Goal: Task Accomplishment & Management: Manage account settings

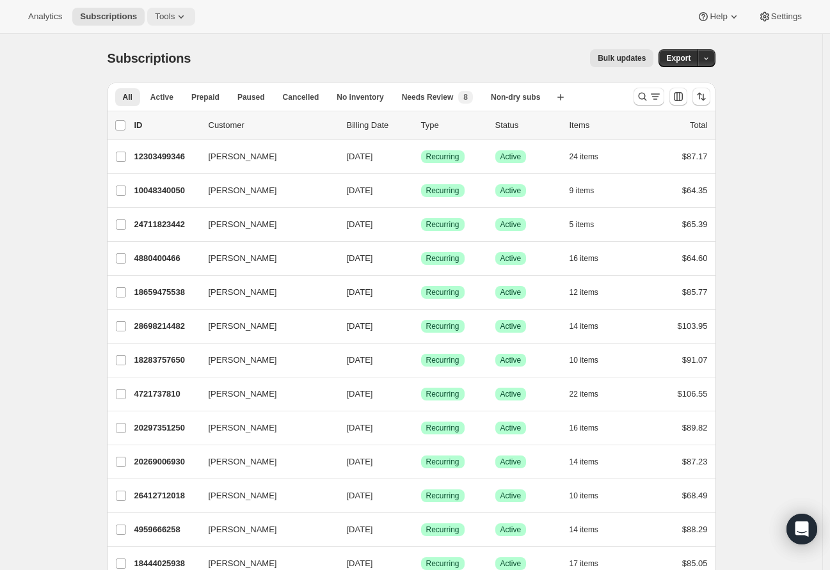
click at [175, 12] on span "Tools" at bounding box center [165, 17] width 20 height 10
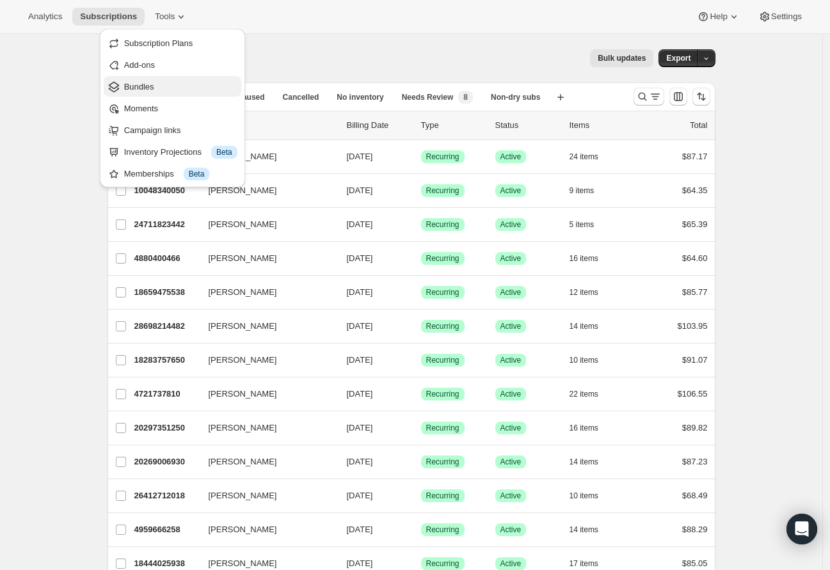
click at [177, 92] on span "Bundles" at bounding box center [180, 87] width 113 height 13
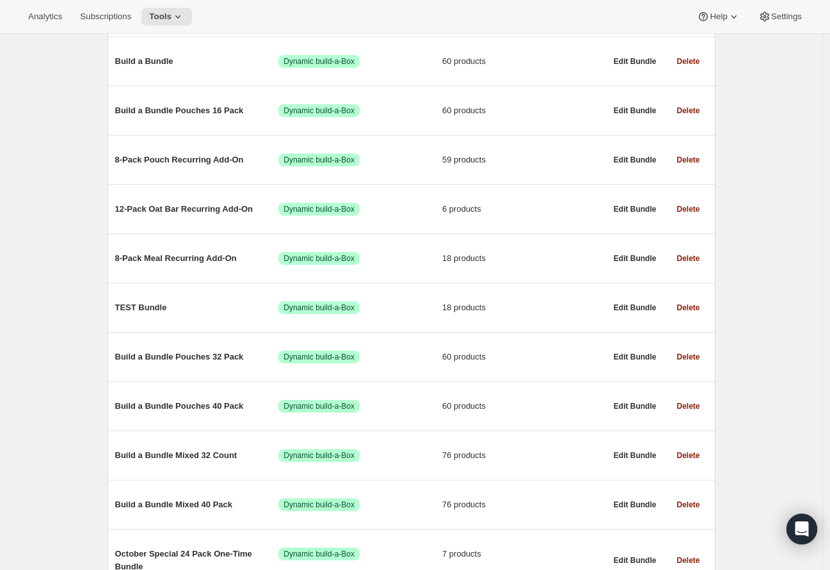
scroll to position [382, 0]
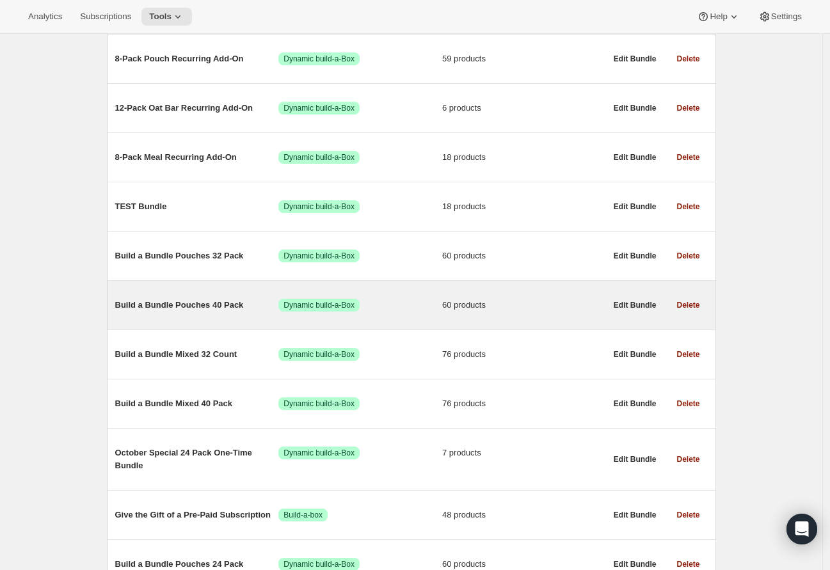
click at [195, 307] on span "Build a Bundle Pouches 40 Pack" at bounding box center [197, 305] width 164 height 13
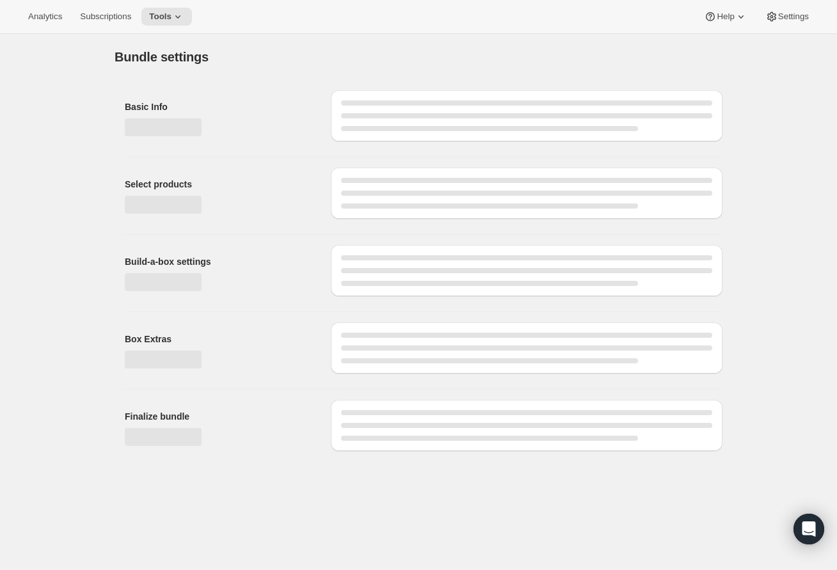
type input "Build a Bundle Pouches 40 Pack"
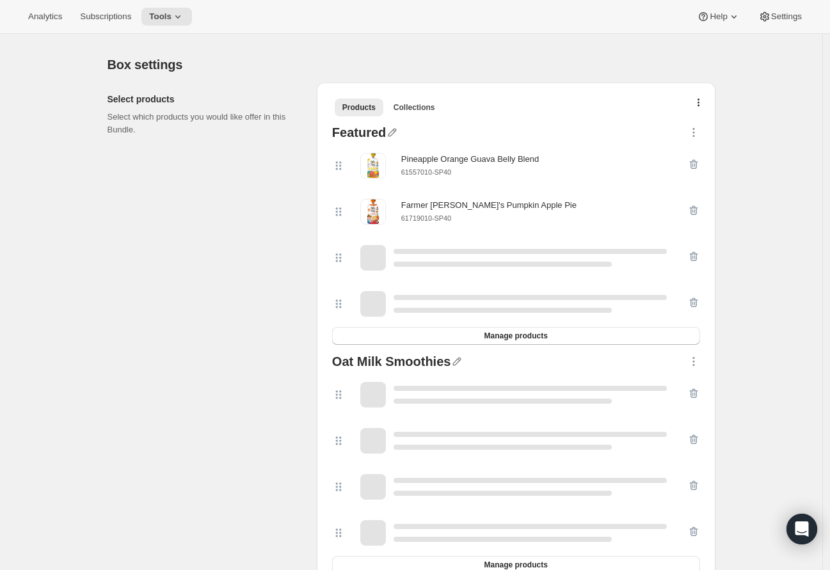
scroll to position [238, 0]
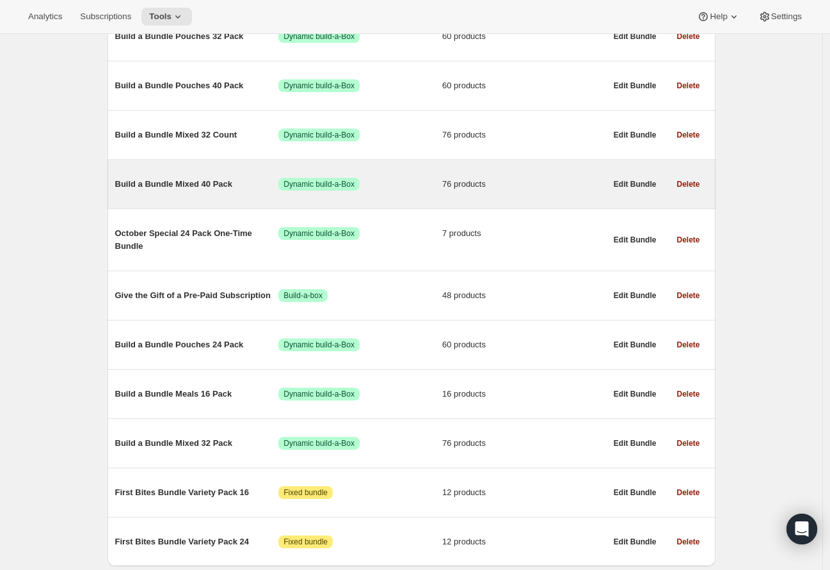
scroll to position [608, 0]
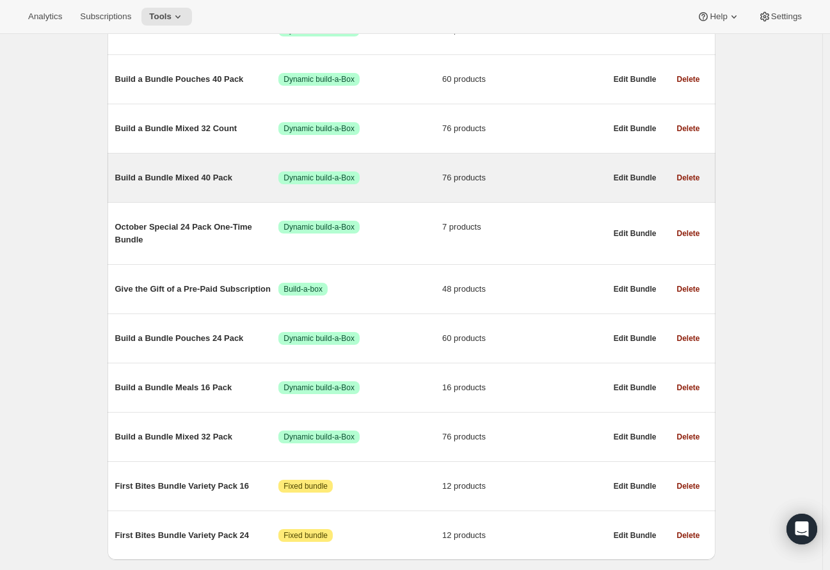
click at [169, 181] on span "Build a Bundle Mixed 40 Pack" at bounding box center [197, 178] width 164 height 13
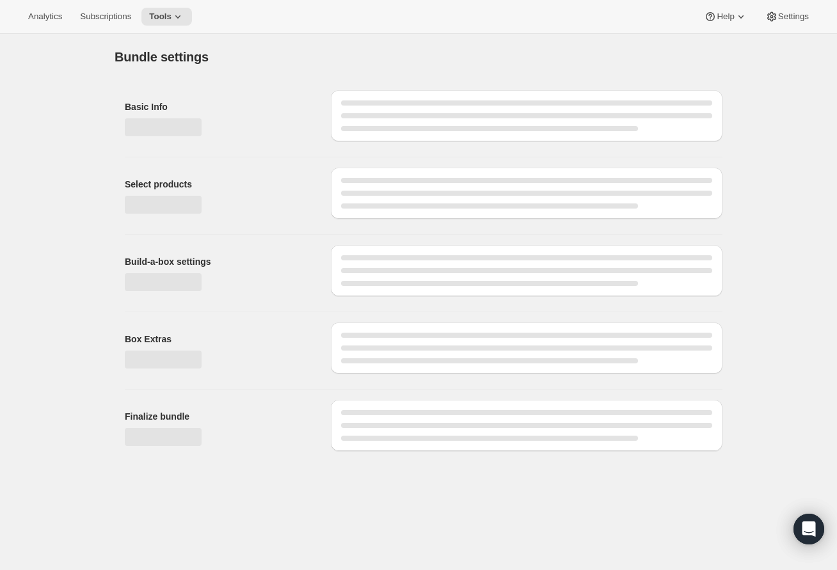
type input "Build a Bundle Mixed 40 Pack"
checkbox input "true"
select select "MINIMUM"
type input "Select at least 8 meals"
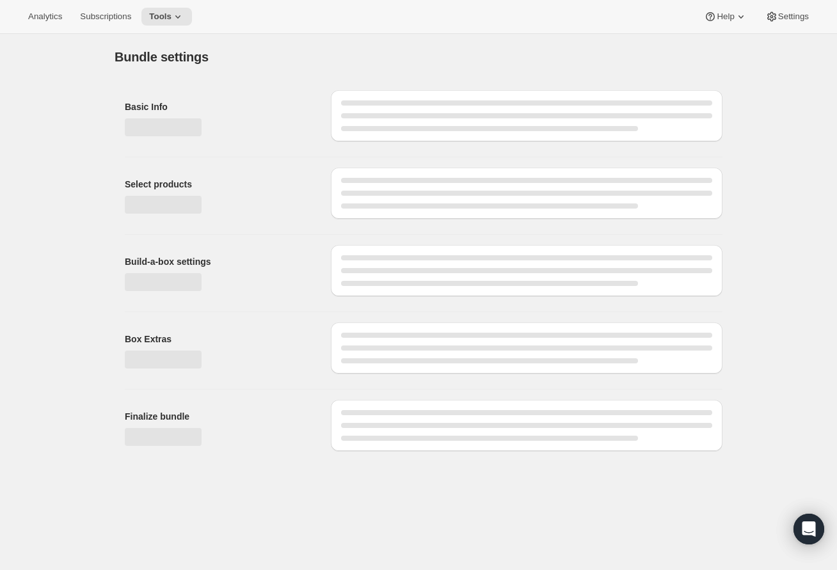
select select "gid://shopify/ProductVariant/41182201774162_e143ae9f-052c-4d0a-9eb4-a0f33d9d72e0"
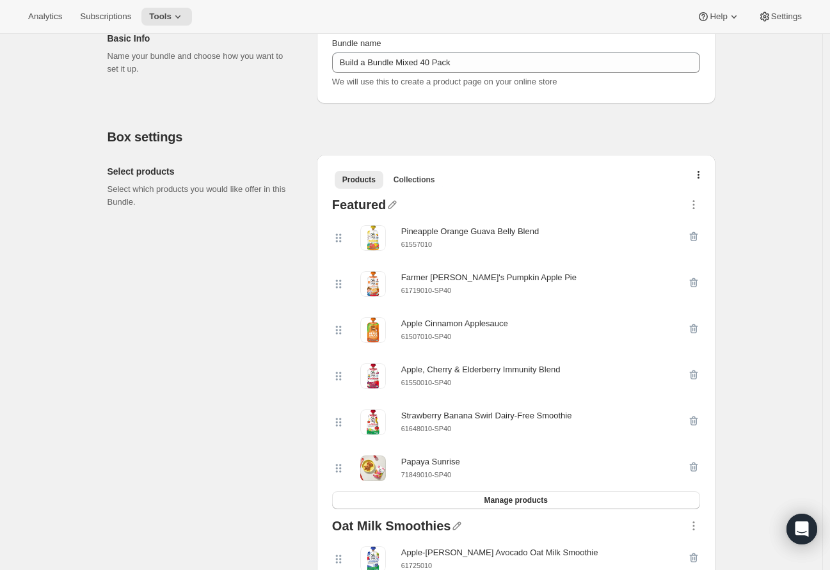
scroll to position [163, 0]
click at [544, 504] on span "Manage products" at bounding box center [515, 500] width 63 height 10
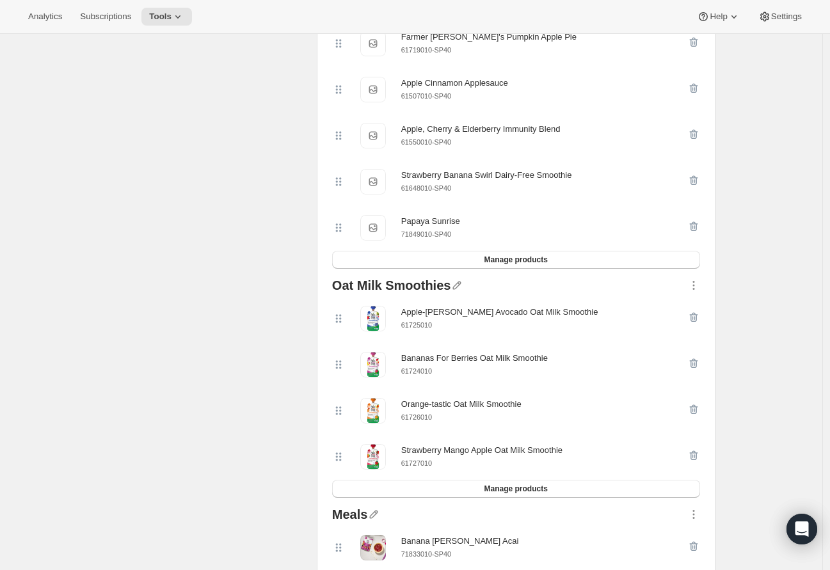
scroll to position [414, 0]
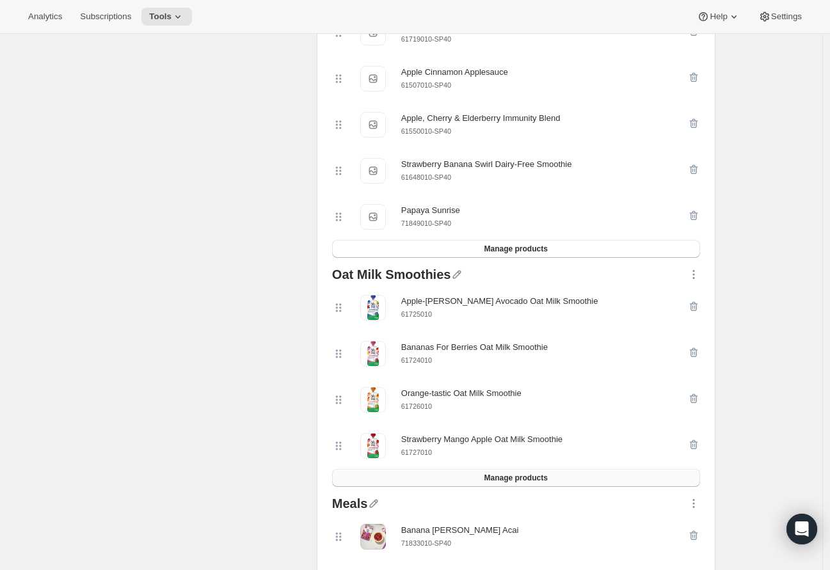
click at [547, 481] on span "Manage products" at bounding box center [515, 478] width 63 height 10
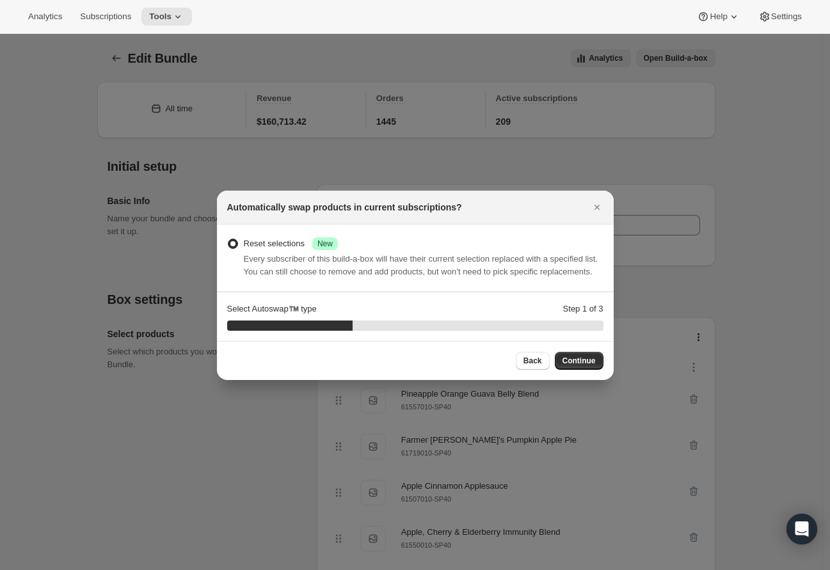
scroll to position [0, 0]
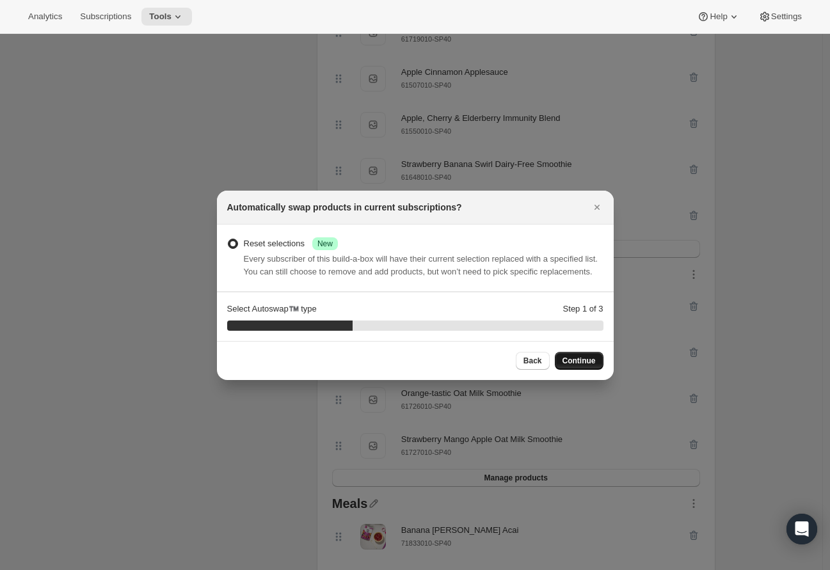
click at [571, 365] on span "Continue" at bounding box center [579, 361] width 33 height 10
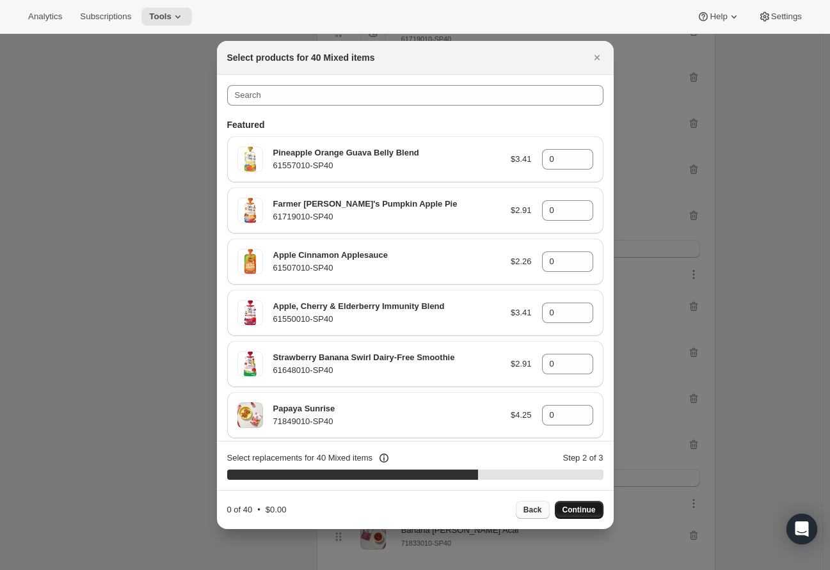
click at [531, 514] on span "Back" at bounding box center [533, 510] width 19 height 10
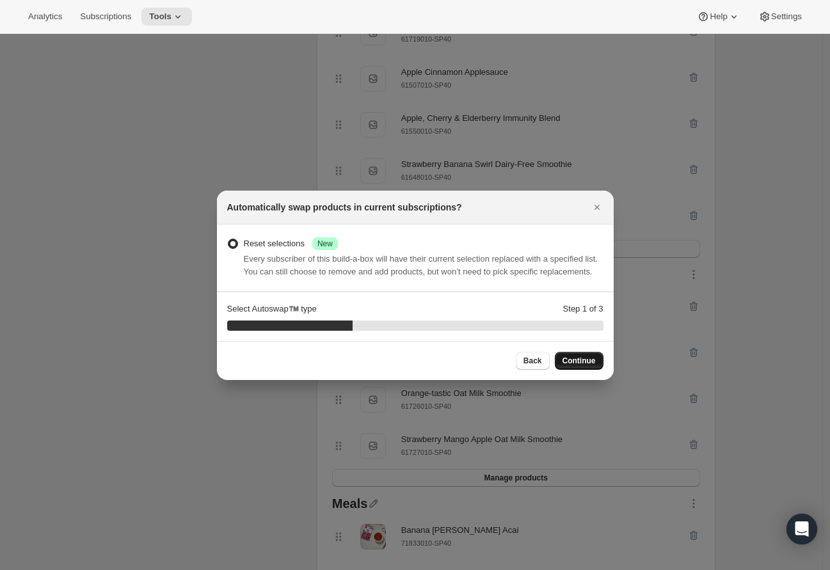
click at [572, 366] on span "Continue" at bounding box center [579, 361] width 33 height 10
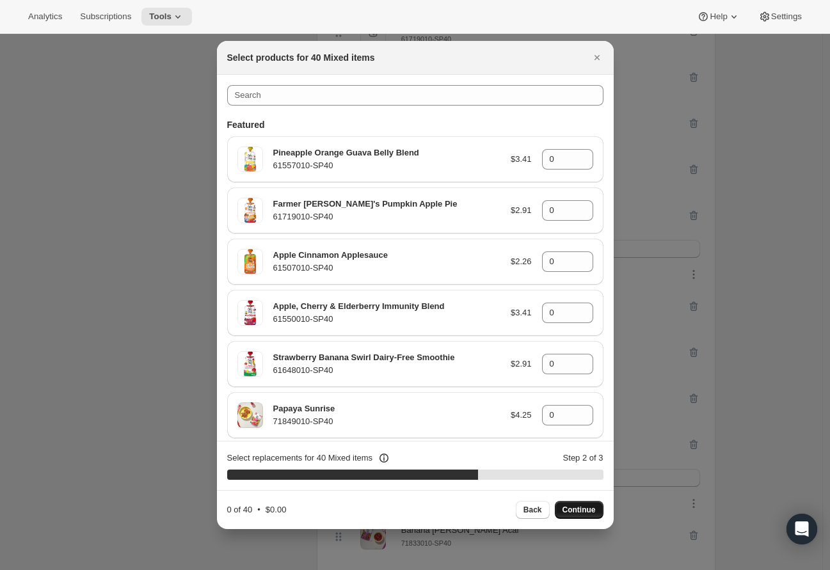
click at [419, 163] on p "61557010-SP40" at bounding box center [386, 165] width 227 height 13
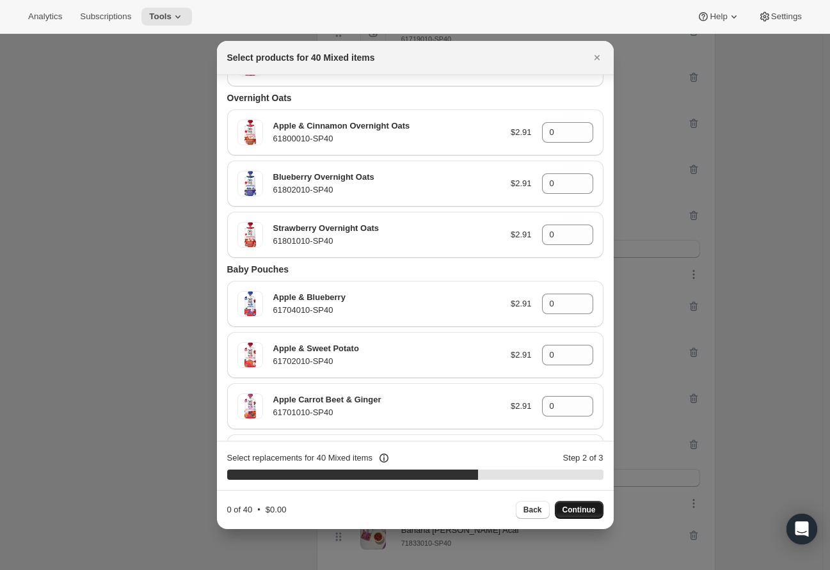
scroll to position [1869, 0]
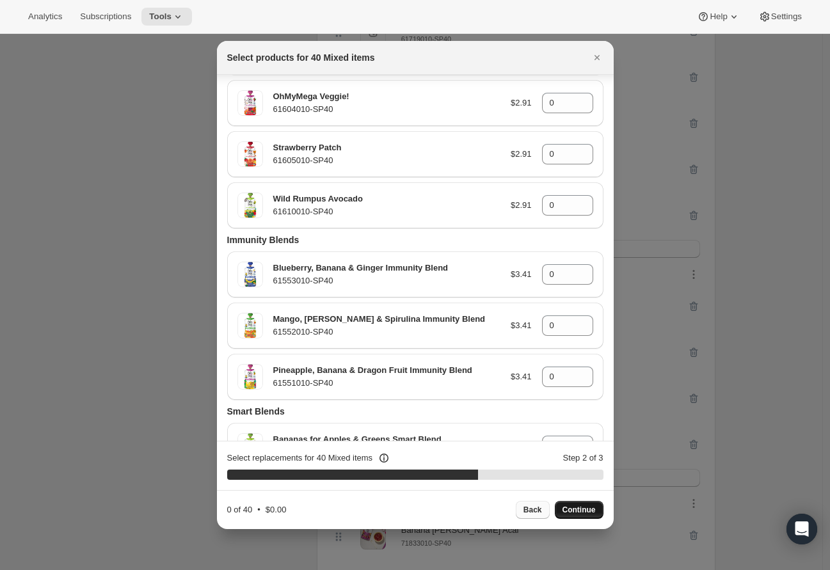
click at [537, 510] on span "Back" at bounding box center [533, 510] width 19 height 10
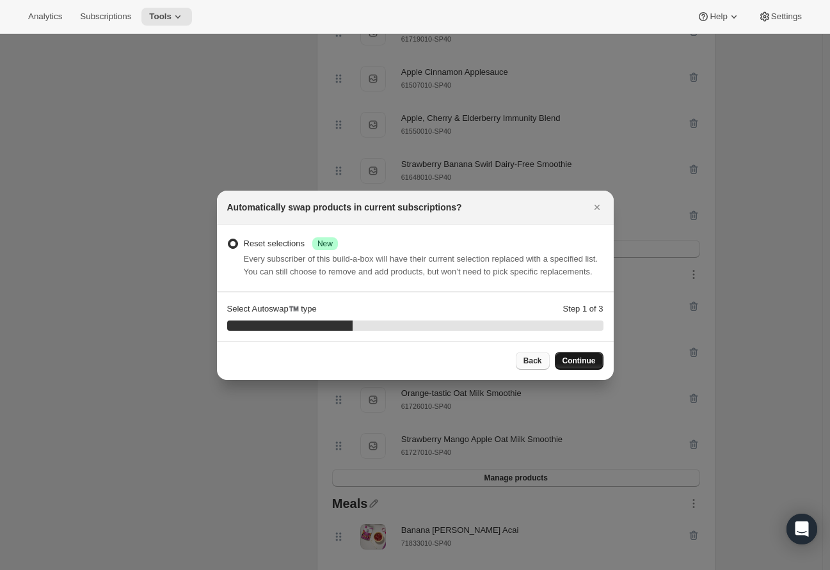
click at [525, 363] on span "Back" at bounding box center [533, 361] width 19 height 10
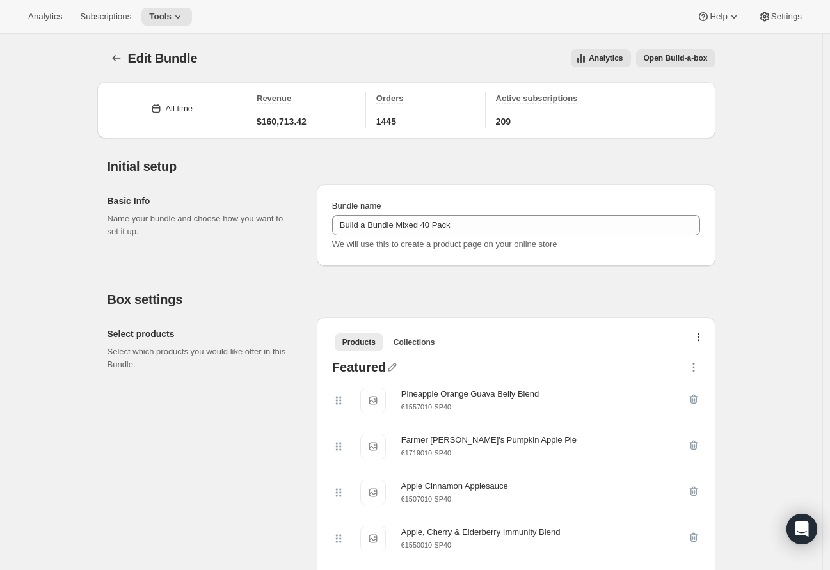
scroll to position [414, 0]
